Goal: Book appointment/travel/reservation

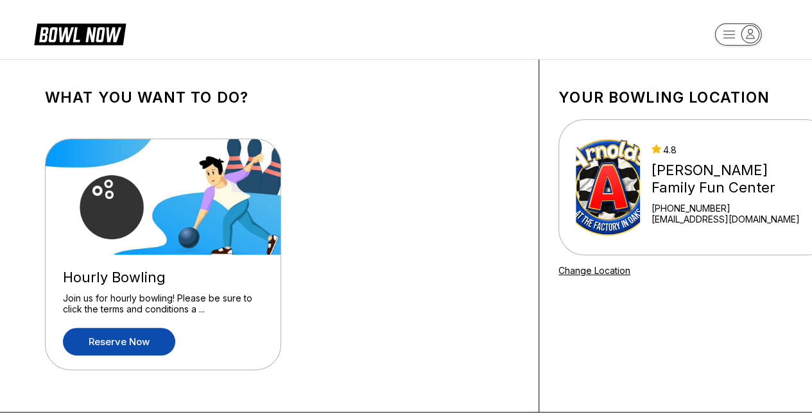
click at [136, 338] on link "Reserve now" at bounding box center [119, 342] width 112 height 28
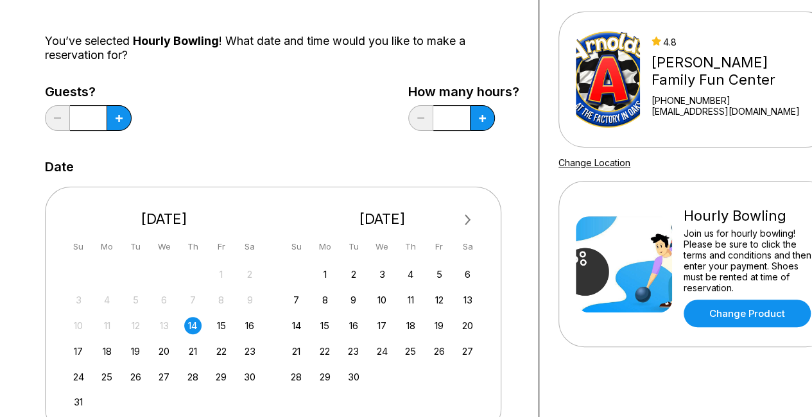
scroll to position [128, 0]
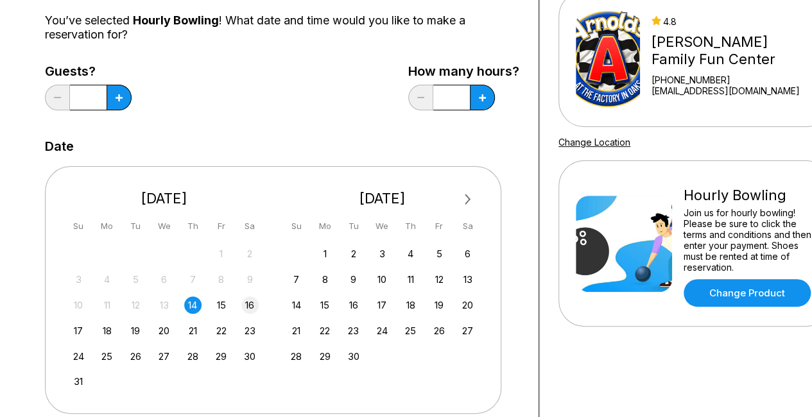
click at [252, 306] on div "16" at bounding box center [249, 305] width 17 height 17
click at [121, 93] on button at bounding box center [119, 98] width 25 height 26
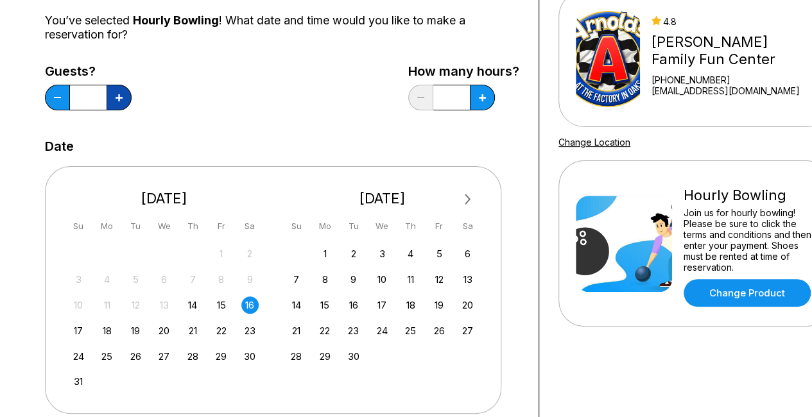
click at [121, 93] on button at bounding box center [119, 98] width 25 height 26
type input "*"
click at [132, 100] on button at bounding box center [119, 98] width 25 height 26
click at [132, 91] on button at bounding box center [119, 98] width 25 height 26
type input "*"
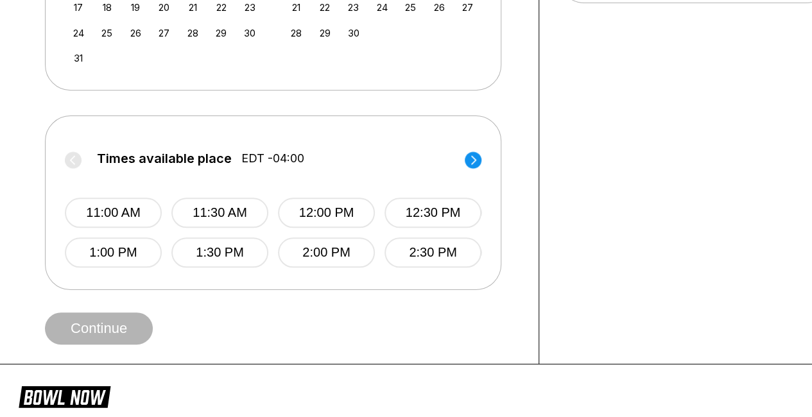
scroll to position [450, 0]
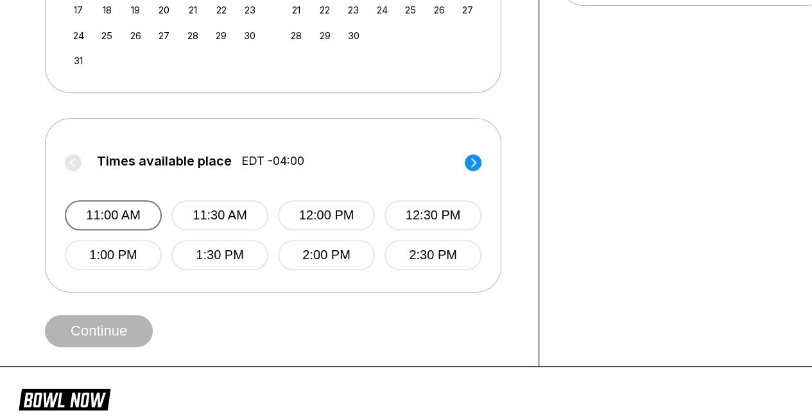
click at [138, 220] on button "11:00 AM" at bounding box center [113, 215] width 97 height 30
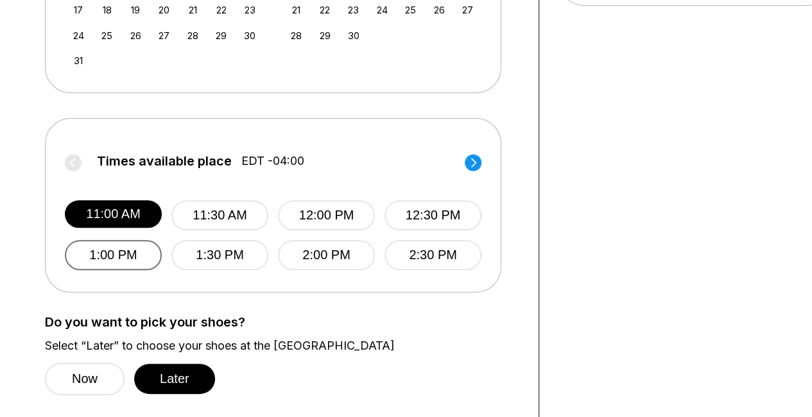
click at [114, 255] on button "1:00 PM" at bounding box center [113, 255] width 97 height 30
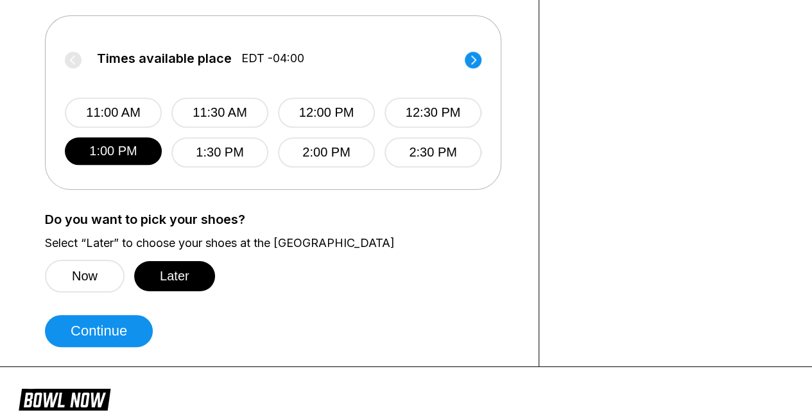
scroll to position [642, 0]
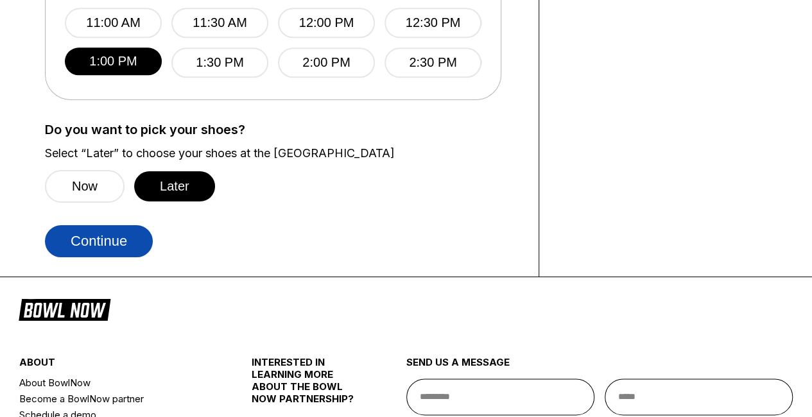
click at [103, 238] on button "Continue" at bounding box center [99, 241] width 108 height 32
select select "**"
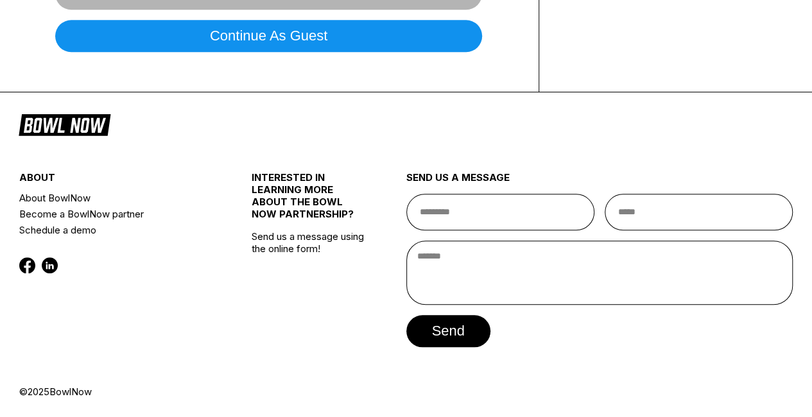
scroll to position [0, 0]
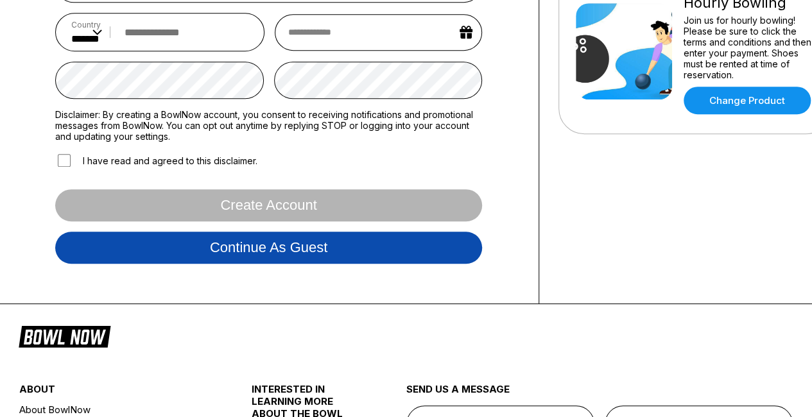
click at [320, 241] on button "Continue as guest" at bounding box center [268, 248] width 427 height 32
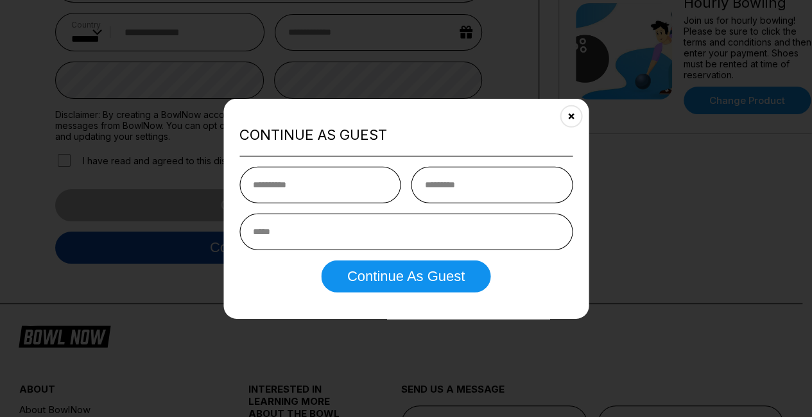
scroll to position [239, 0]
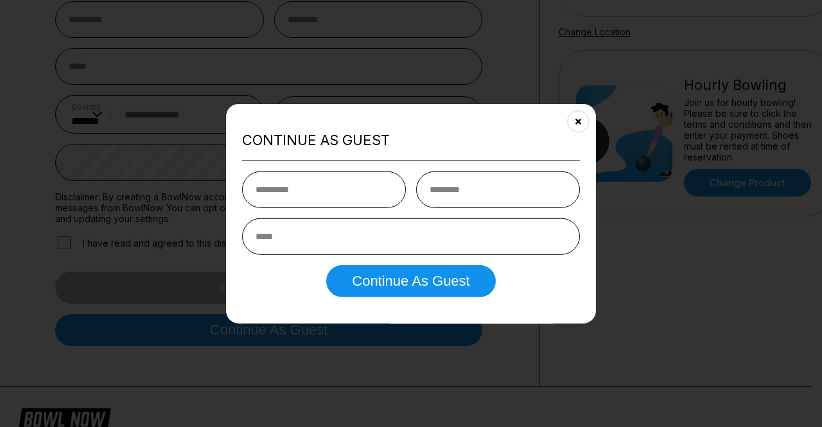
click at [334, 188] on input "text" at bounding box center [324, 189] width 164 height 37
type input "**********"
click at [443, 193] on input "text" at bounding box center [498, 189] width 164 height 37
type input "**********"
click at [380, 241] on input "email" at bounding box center [411, 236] width 338 height 37
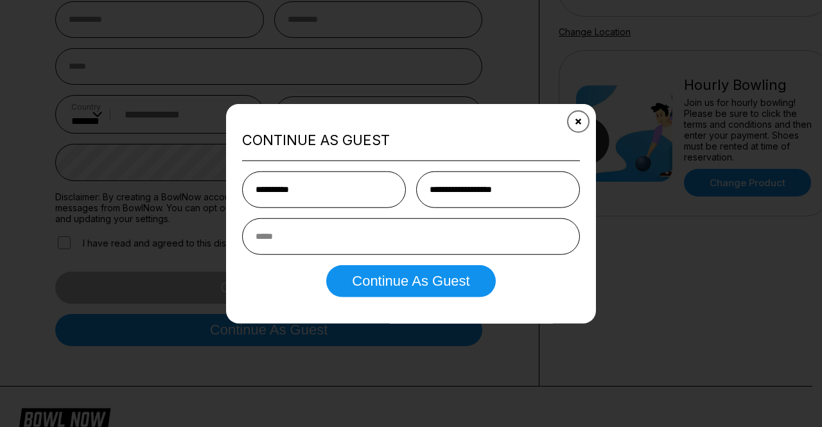
click at [577, 122] on icon "Close" at bounding box center [579, 121] width 10 height 10
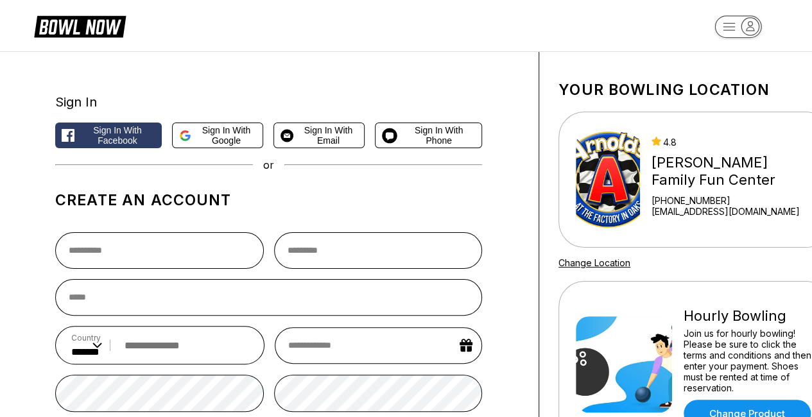
scroll to position [0, 0]
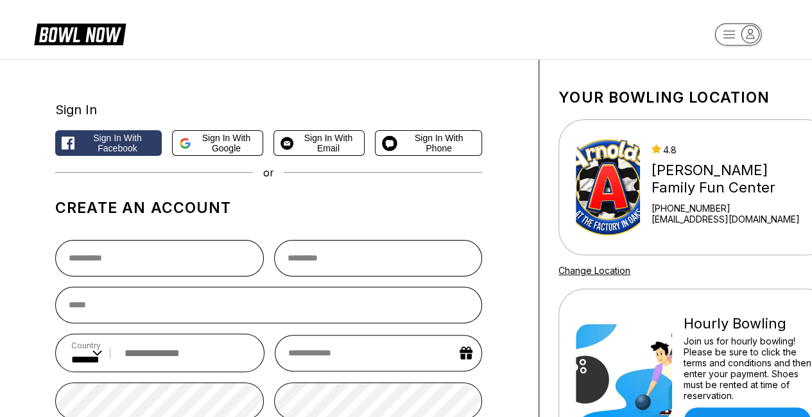
click at [728, 33] on rect "button" at bounding box center [738, 34] width 47 height 22
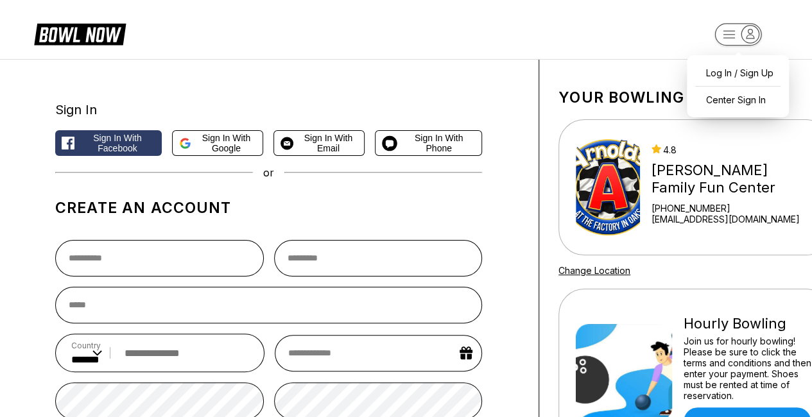
click at [251, 55] on header "Log In / Sign Up Center Sign In" at bounding box center [406, 29] width 812 height 59
